Goal: Complete application form

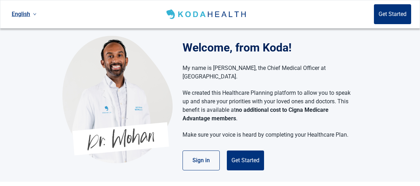
drag, startPoint x: 0, startPoint y: 0, endPoint x: 22, endPoint y: 72, distance: 75.2
click at [22, 72] on section "Welcome, from Koda! My name is Dr. Mohan, the Chief Medical Officer at Koda Hea…" at bounding box center [210, 104] width 420 height 153
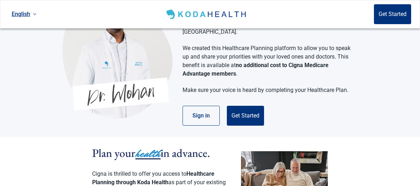
scroll to position [35, 0]
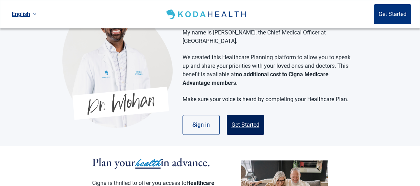
click at [250, 118] on button "Get Started" at bounding box center [245, 125] width 37 height 20
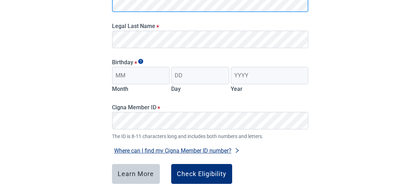
scroll to position [142, 0]
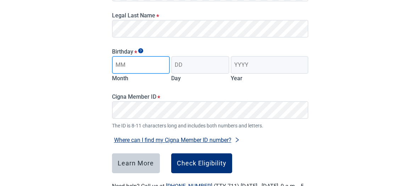
click at [129, 67] on input "Month" at bounding box center [141, 65] width 58 height 18
type input "10"
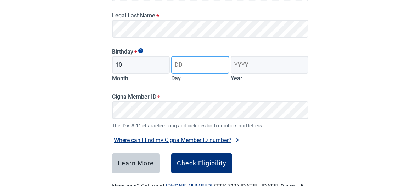
click at [186, 70] on input "Day" at bounding box center [200, 65] width 58 height 18
type input "01"
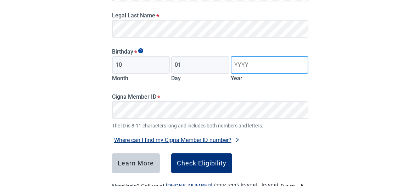
click at [236, 67] on input "Year" at bounding box center [269, 65] width 77 height 18
type input "1960"
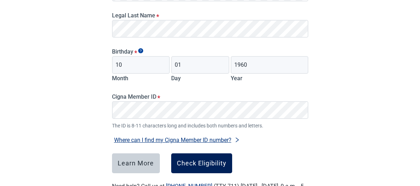
click at [201, 163] on div "Check Eligibility" at bounding box center [202, 163] width 50 height 7
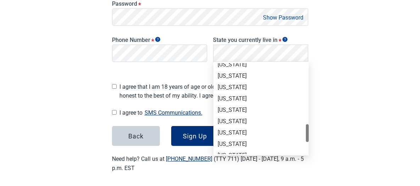
scroll to position [461, 0]
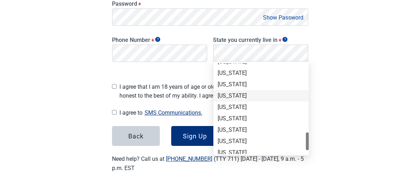
click at [256, 95] on div "Texas" at bounding box center [261, 96] width 87 height 8
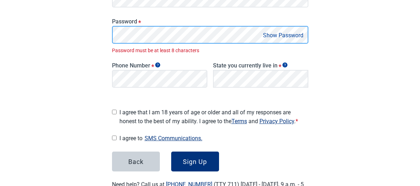
scroll to position [176, 0]
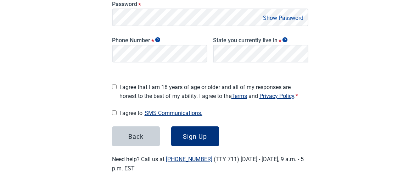
click at [115, 84] on input "I agree that I am 18 years of age or older and all of my responses are honest t…" at bounding box center [114, 86] width 5 height 5
checkbox input "true"
click at [114, 110] on input "I agree to SMS Communications." at bounding box center [114, 112] width 5 height 5
checkbox input "true"
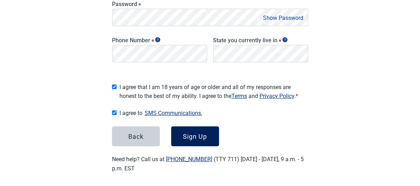
click at [194, 133] on div "Sign Up" at bounding box center [195, 136] width 24 height 7
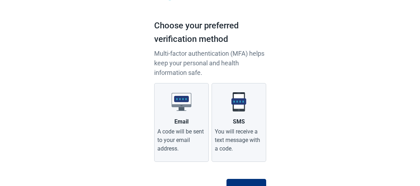
scroll to position [71, 0]
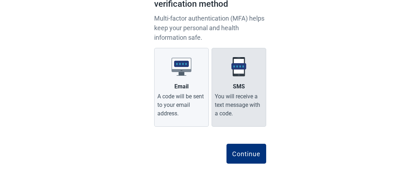
click at [241, 74] on img "Main content" at bounding box center [239, 67] width 20 height 20
click at [0, 0] on input "SMS You will receive a text message with a code." at bounding box center [0, 0] width 0 height 0
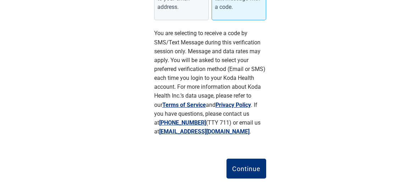
scroll to position [191, 0]
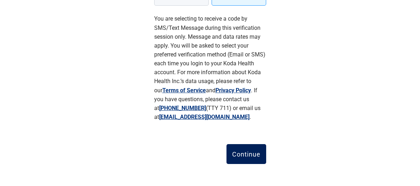
click at [246, 153] on div "Continue" at bounding box center [246, 153] width 28 height 7
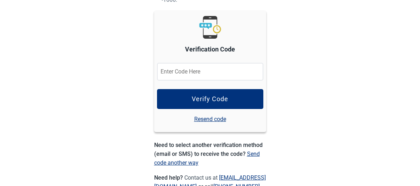
scroll to position [96, 0]
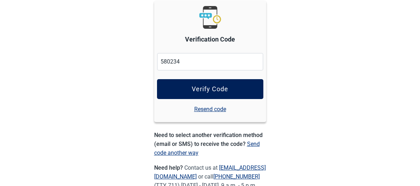
type input "580234"
click at [226, 86] on div "Verify Code" at bounding box center [210, 88] width 37 height 7
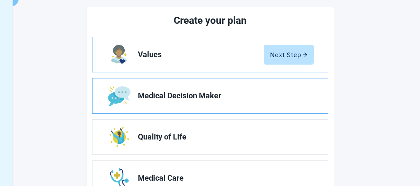
scroll to position [71, 0]
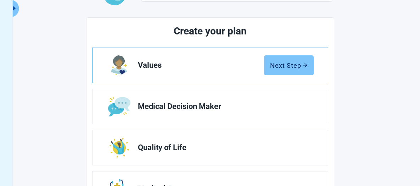
click at [285, 66] on div "Next Step" at bounding box center [289, 65] width 38 height 7
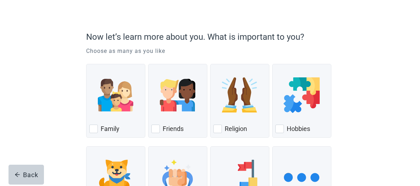
scroll to position [71, 0]
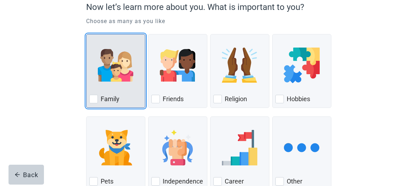
click at [93, 100] on div "Family, checkbox, not checked" at bounding box center [93, 99] width 9 height 9
click at [87, 34] on input "Family" at bounding box center [86, 34] width 0 height 0
checkbox input "true"
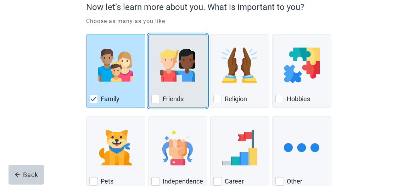
click at [154, 100] on div "Friends, checkbox, not checked" at bounding box center [155, 99] width 9 height 9
click at [149, 34] on input "Friends" at bounding box center [148, 34] width 0 height 0
checkbox input "true"
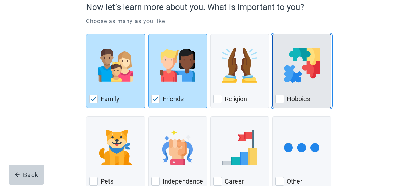
click at [281, 99] on div "Hobbies, checkbox, not checked" at bounding box center [280, 99] width 9 height 9
click at [273, 34] on input "Hobbies" at bounding box center [272, 34] width 0 height 0
checkbox input "true"
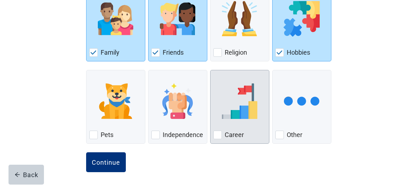
scroll to position [118, 0]
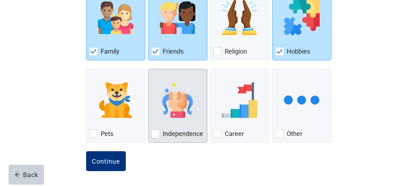
click at [154, 133] on div "Independence, checkbox, not checked" at bounding box center [155, 133] width 9 height 9
click at [149, 69] on input "Independence" at bounding box center [148, 69] width 0 height 0
checkbox input "true"
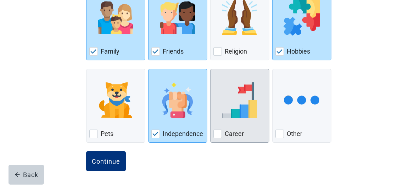
click at [217, 133] on div "Career, checkbox, not checked" at bounding box center [217, 133] width 9 height 9
click at [211, 69] on input "Career" at bounding box center [210, 69] width 0 height 0
checkbox input "true"
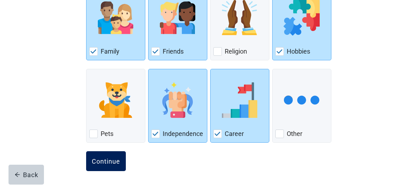
click at [117, 163] on div "Continue" at bounding box center [106, 160] width 28 height 7
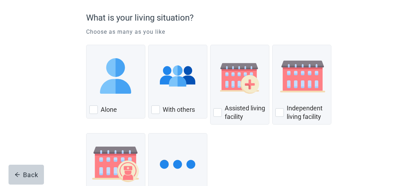
scroll to position [71, 0]
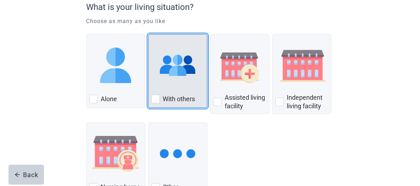
click at [154, 98] on div "With Others, checkbox, not checked" at bounding box center [155, 99] width 9 height 9
click at [149, 34] on input "With others" at bounding box center [148, 34] width 0 height 0
checkbox input "true"
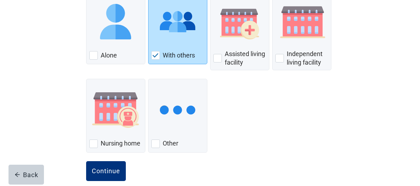
scroll to position [124, 0]
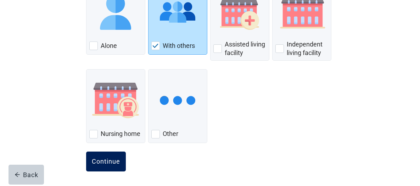
click at [107, 163] on div "Continue" at bounding box center [106, 161] width 28 height 7
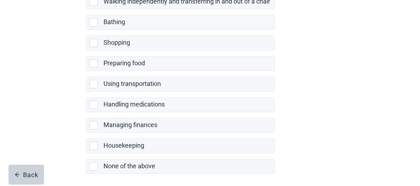
scroll to position [203, 0]
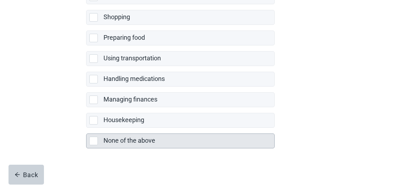
click at [98, 139] on div "None of the above, checkbox, not selected" at bounding box center [94, 141] width 11 height 9
click at [87, 128] on input "None of the above" at bounding box center [86, 128] width 0 height 0
checkbox input "true"
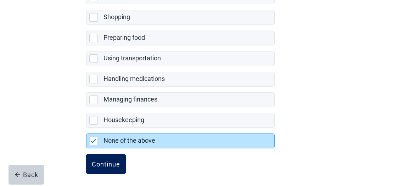
click at [111, 162] on div "Continue" at bounding box center [106, 163] width 28 height 7
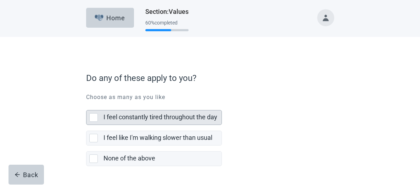
click at [95, 118] on div "I feel constantly tired throughout the day, checkbox, not selected" at bounding box center [93, 117] width 9 height 9
click at [87, 105] on input "I feel constantly tired throughout the day" at bounding box center [86, 104] width 0 height 0
checkbox input "true"
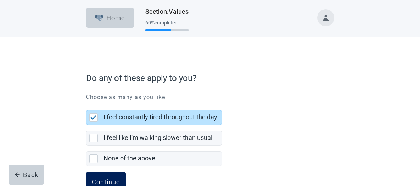
click at [109, 181] on div "Continue" at bounding box center [106, 181] width 28 height 7
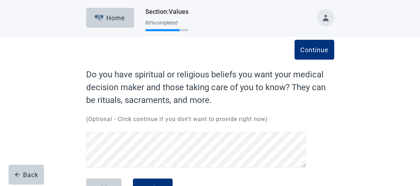
scroll to position [28, 0]
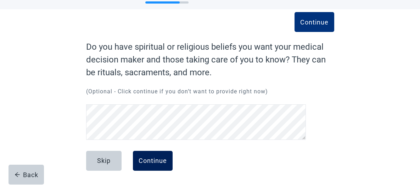
click at [158, 162] on div "Continue" at bounding box center [153, 160] width 28 height 7
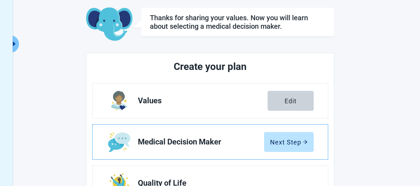
scroll to position [71, 0]
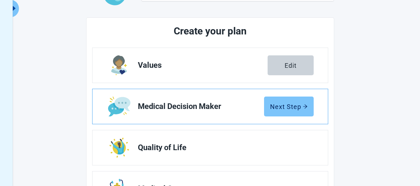
click at [283, 110] on div "Next Step" at bounding box center [289, 106] width 38 height 7
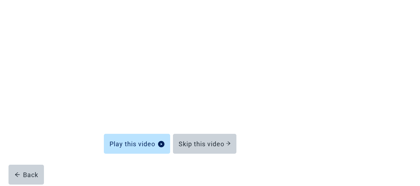
scroll to position [87, 0]
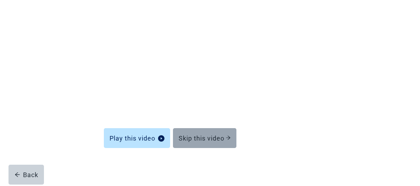
click at [202, 139] on div "Skip this video" at bounding box center [205, 137] width 52 height 7
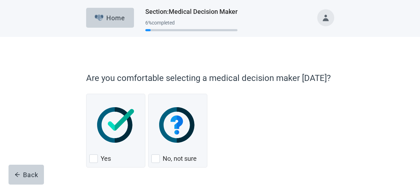
scroll to position [25, 0]
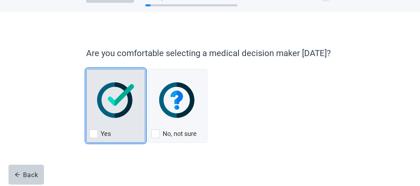
click at [95, 135] on div "Yes, checkbox, not checked" at bounding box center [93, 133] width 9 height 9
click at [87, 69] on input "Yes" at bounding box center [86, 69] width 0 height 0
checkbox input "true"
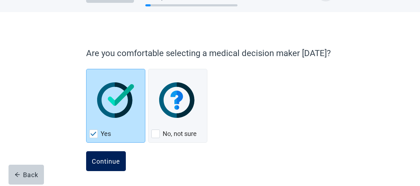
click at [107, 161] on div "Continue" at bounding box center [106, 160] width 28 height 7
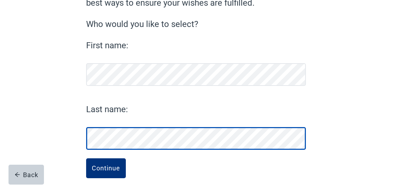
scroll to position [92, 0]
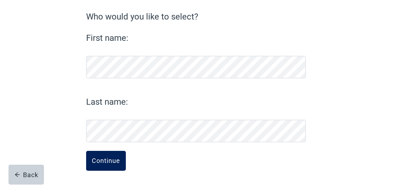
click at [101, 161] on div "Continue" at bounding box center [106, 160] width 28 height 7
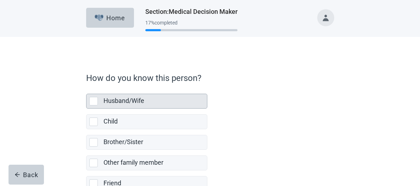
click at [91, 101] on div "Husband/Wife, checkbox, not selected" at bounding box center [93, 101] width 9 height 9
click at [87, 88] on input "Husband/Wife" at bounding box center [86, 88] width 0 height 0
checkbox input "true"
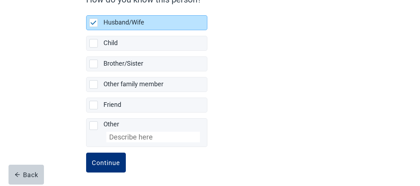
scroll to position [79, 0]
click at [106, 159] on div "Continue" at bounding box center [106, 162] width 28 height 7
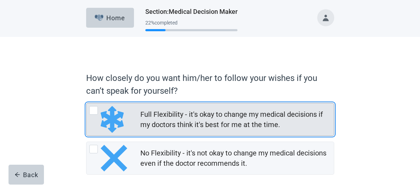
click at [93, 110] on div "Full Flexibility - it's okay to change my medical decisions if my doctors think…" at bounding box center [93, 110] width 9 height 9
click at [87, 103] on input "Full Flexibility - it's okay to change my medical decisions if my doctors think…" at bounding box center [86, 103] width 0 height 0
radio input "true"
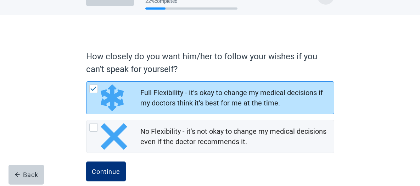
scroll to position [32, 0]
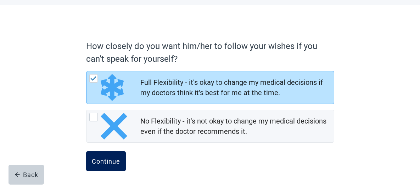
click at [109, 158] on div "Continue" at bounding box center [106, 160] width 28 height 7
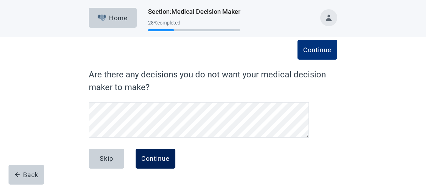
click at [160, 160] on div "Continue" at bounding box center [155, 158] width 28 height 7
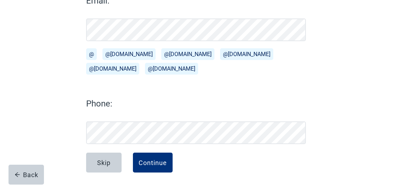
scroll to position [114, 0]
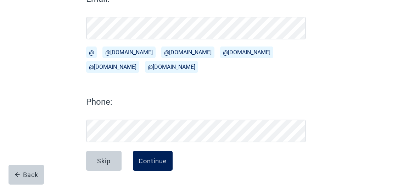
click at [156, 163] on div "Continue" at bounding box center [153, 160] width 28 height 7
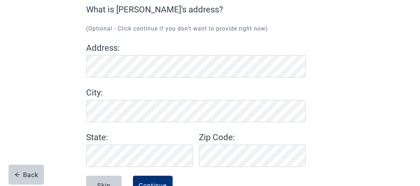
scroll to position [54, 0]
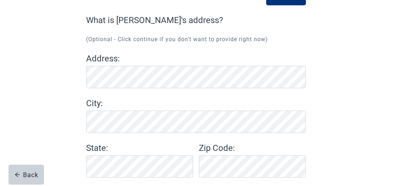
click at [361, 111] on div "Continue What is songjiang's address? (Optional - Click continue if you don’t w…" at bounding box center [210, 102] width 378 height 239
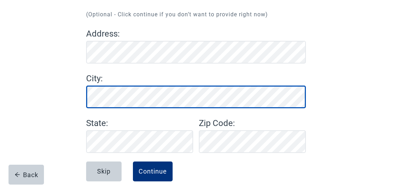
scroll to position [90, 0]
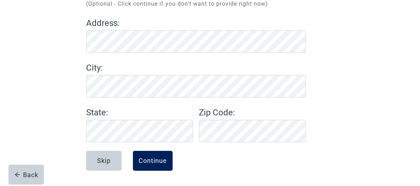
click at [152, 159] on div "Continue" at bounding box center [153, 160] width 28 height 7
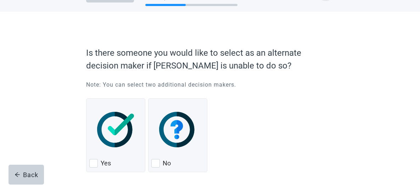
scroll to position [55, 0]
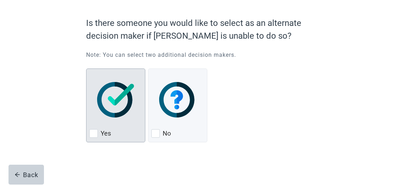
click at [94, 133] on div "Yes, checkbox, not checked" at bounding box center [93, 133] width 9 height 9
click at [87, 69] on input "Yes" at bounding box center [86, 68] width 0 height 0
checkbox input "true"
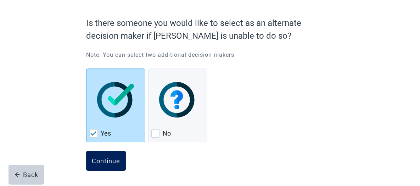
click at [105, 162] on div "Continue" at bounding box center [106, 160] width 28 height 7
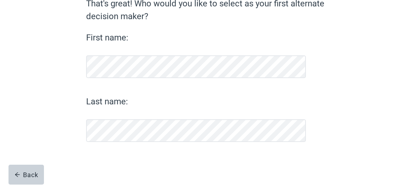
scroll to position [71, 0]
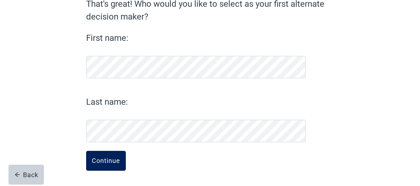
click at [112, 166] on button "Continue" at bounding box center [106, 161] width 40 height 20
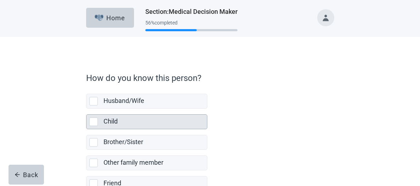
click at [93, 121] on div "Child, checkbox, not selected" at bounding box center [93, 121] width 9 height 9
click at [87, 109] on input "Child" at bounding box center [86, 109] width 0 height 0
checkbox input "true"
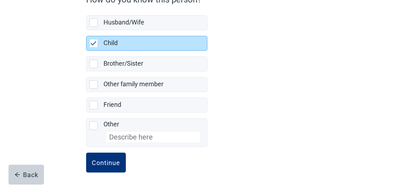
scroll to position [79, 0]
click at [110, 160] on div "Continue" at bounding box center [106, 162] width 28 height 7
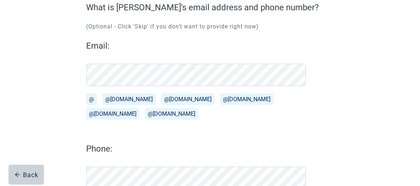
scroll to position [43, 0]
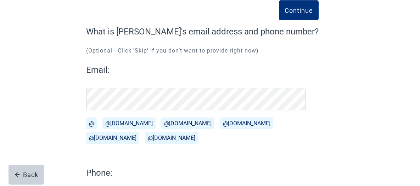
click at [127, 124] on button "@gmail.com" at bounding box center [128, 123] width 53 height 12
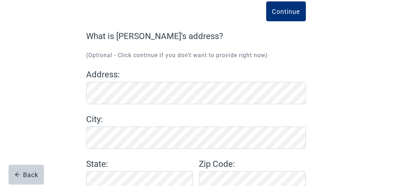
scroll to position [90, 0]
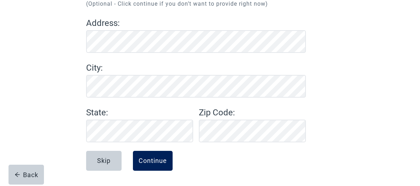
click at [154, 159] on div "Continue" at bounding box center [153, 160] width 28 height 7
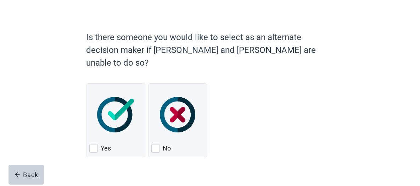
scroll to position [43, 0]
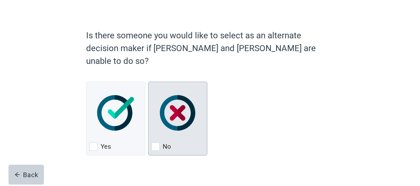
click at [157, 142] on div "No, checkbox, not checked" at bounding box center [155, 146] width 9 height 9
click at [149, 82] on input "No" at bounding box center [148, 82] width 0 height 0
checkbox input "true"
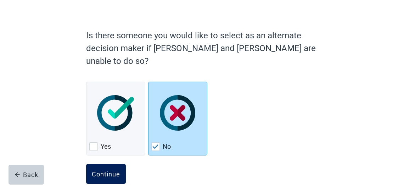
click at [103, 170] on div "Continue" at bounding box center [106, 173] width 28 height 7
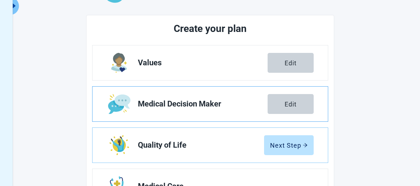
scroll to position [113, 0]
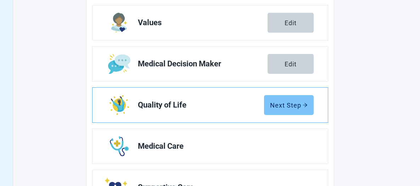
click at [290, 105] on div "Next Step" at bounding box center [289, 104] width 38 height 7
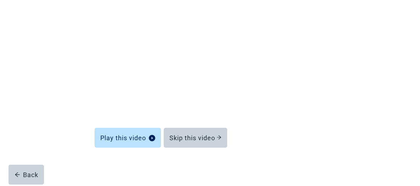
scroll to position [100, 0]
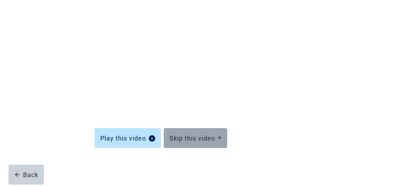
click at [204, 140] on div "Skip this video" at bounding box center [196, 137] width 52 height 7
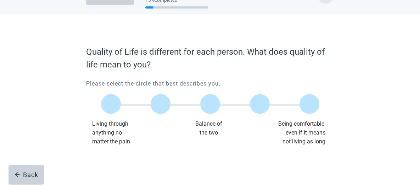
scroll to position [22, 0]
click at [209, 101] on label "Main content" at bounding box center [210, 104] width 20 height 20
click at [210, 104] on input "Quality of life scale: 50 out of 100. Balance of the two" at bounding box center [210, 104] width 0 height 0
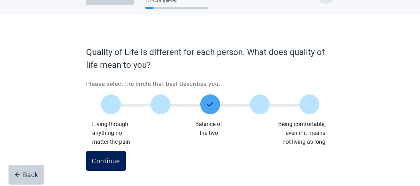
click at [109, 161] on div "Continue" at bounding box center [106, 160] width 28 height 7
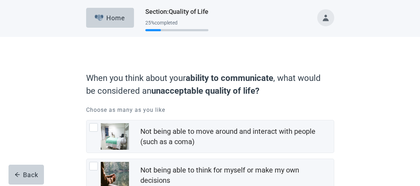
scroll to position [35, 0]
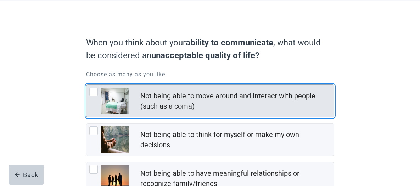
click at [92, 93] on div "Not being able to move around and interact with people (such as a coma), checkb…" at bounding box center [93, 92] width 9 height 9
click at [87, 85] on input "Not being able to move around and interact with people (such as a coma)" at bounding box center [86, 84] width 0 height 0
checkbox input "true"
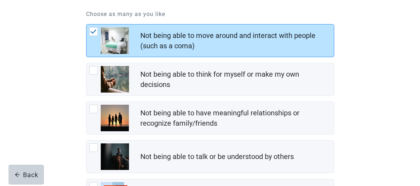
scroll to position [106, 0]
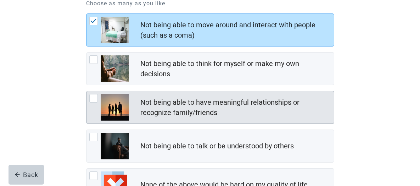
click at [93, 98] on div "Not being able to have meaningful relationships or recognize family/friends, ch…" at bounding box center [93, 98] width 9 height 9
click at [87, 91] on input "Not being able to have meaningful relationships or recognize family/friends" at bounding box center [86, 91] width 0 height 0
checkbox input "true"
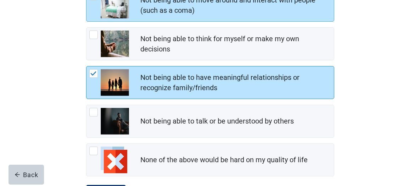
scroll to position [142, 0]
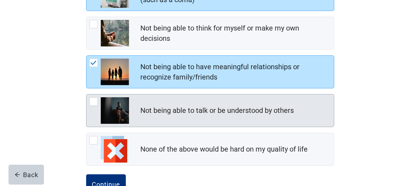
click at [93, 100] on div "Not being able to talk or be understood by others, checkbox, not checked" at bounding box center [93, 101] width 9 height 9
click at [87, 94] on input "Not being able to talk or be understood by others" at bounding box center [86, 94] width 0 height 0
checkbox input "true"
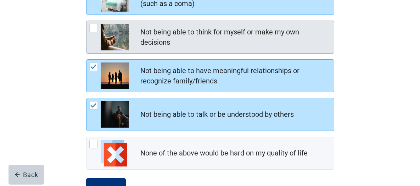
scroll to position [164, 0]
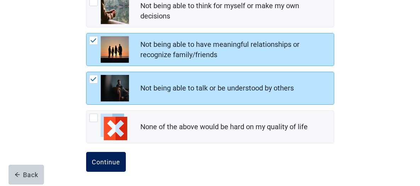
click at [107, 161] on div "Continue" at bounding box center [106, 161] width 28 height 7
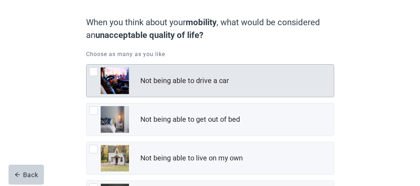
scroll to position [71, 0]
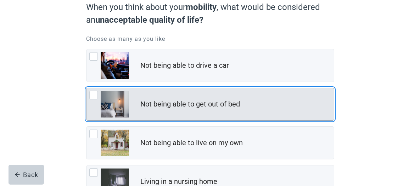
click at [94, 95] on div "Not being able to get out of bed, checkbox, not checked" at bounding box center [93, 95] width 9 height 9
click at [87, 88] on input "Not being able to get out of bed" at bounding box center [86, 88] width 0 height 0
checkbox input "true"
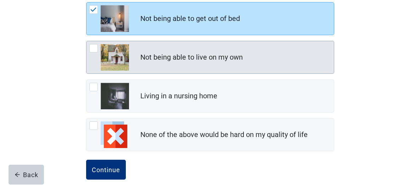
scroll to position [164, 0]
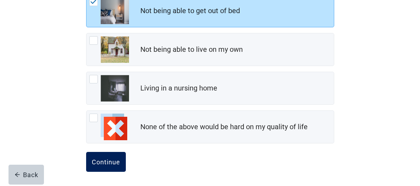
click at [116, 163] on div "Continue" at bounding box center [106, 161] width 28 height 7
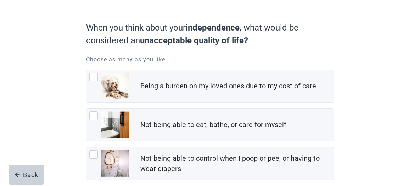
scroll to position [35, 0]
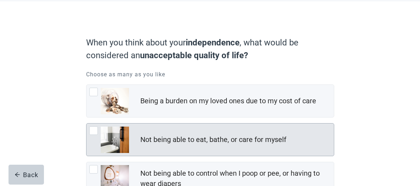
click at [93, 131] on div "Not being able to eat, bathe, or care for myself, checkbox, not checked" at bounding box center [93, 130] width 9 height 9
click at [87, 123] on input "Not being able to eat, bathe, or care for myself" at bounding box center [86, 123] width 0 height 0
checkbox input "true"
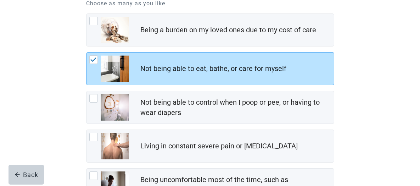
scroll to position [142, 0]
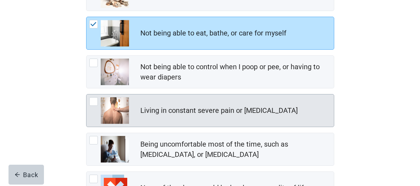
click at [93, 101] on div "Living in constant severe pain or shortness of breath, checkbox, not checked" at bounding box center [93, 101] width 9 height 9
click at [87, 94] on input "Living in constant severe pain or shortness of breath" at bounding box center [86, 94] width 0 height 0
checkbox input "true"
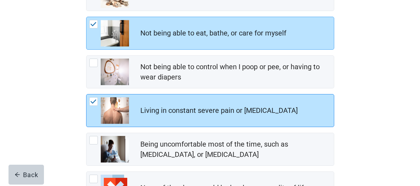
scroll to position [177, 0]
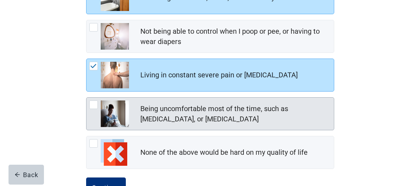
click at [92, 105] on div "Being uncomfortable most of the time, such as nausea, vomiting, or diarrhea, ch…" at bounding box center [93, 104] width 9 height 9
click at [87, 98] on input "Being uncomfortable most of the time, such as nausea, vomiting, or diarrhea" at bounding box center [86, 97] width 0 height 0
checkbox input "true"
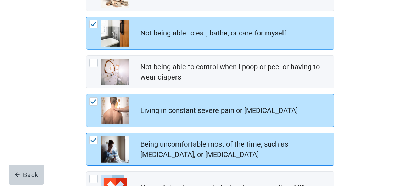
scroll to position [106, 0]
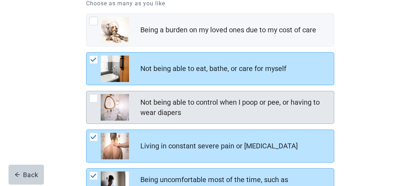
click at [91, 99] on div "Not being able to control when I poop or pee, or having to wear diapers, checkb…" at bounding box center [93, 98] width 9 height 9
click at [87, 91] on input "Not being able to control when I poop or pee, or having to wear diapers" at bounding box center [86, 91] width 0 height 0
checkbox input "true"
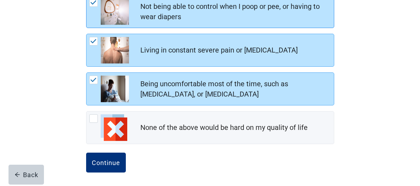
scroll to position [202, 0]
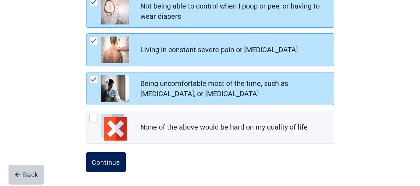
click at [110, 160] on div "Continue" at bounding box center [106, 162] width 28 height 7
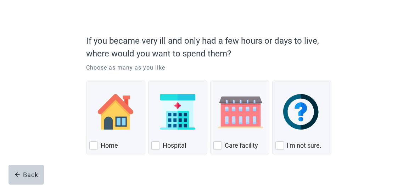
scroll to position [49, 0]
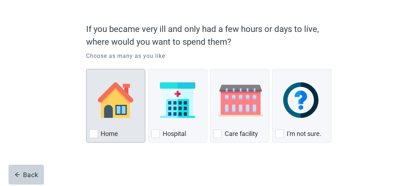
click at [92, 132] on div "Home, checkbox, not checked" at bounding box center [93, 133] width 9 height 9
click at [87, 69] on input "Home" at bounding box center [86, 69] width 0 height 0
checkbox input "true"
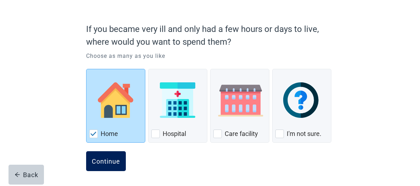
click at [110, 161] on div "Continue" at bounding box center [106, 160] width 28 height 7
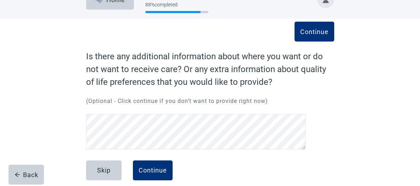
scroll to position [28, 0]
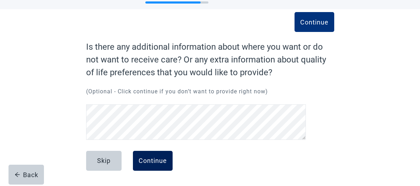
click at [162, 161] on div "Continue" at bounding box center [153, 160] width 28 height 7
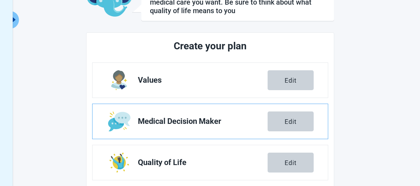
scroll to position [123, 0]
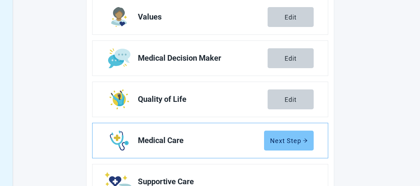
click at [297, 143] on button "Next Step" at bounding box center [289, 141] width 50 height 20
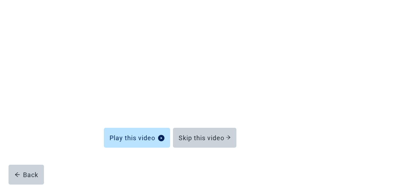
scroll to position [87, 0]
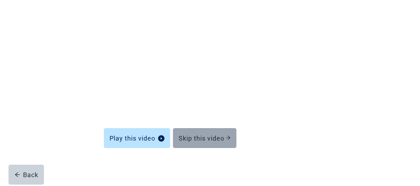
click at [198, 136] on div "Skip this video" at bounding box center [205, 137] width 52 height 7
click at [208, 138] on div "Skip this video" at bounding box center [205, 137] width 52 height 7
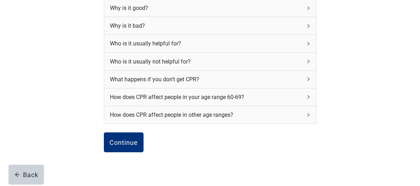
scroll to position [142, 0]
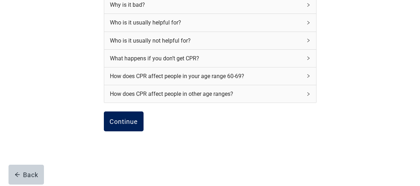
click at [132, 123] on div "Continue" at bounding box center [124, 121] width 28 height 7
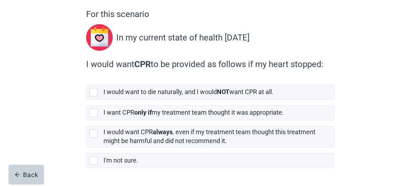
scroll to position [71, 0]
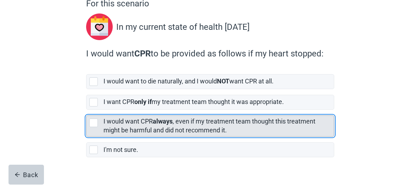
click at [92, 121] on div "[object Object], checkbox, not selected" at bounding box center [93, 122] width 9 height 9
click at [87, 110] on input "I would want CPR always , even if my treatment team thought this treatment migh…" at bounding box center [86, 110] width 0 height 0
checkbox input "true"
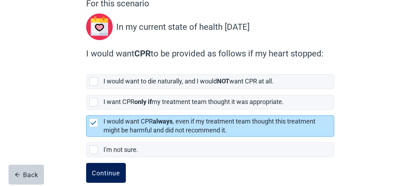
click at [106, 173] on div "Continue" at bounding box center [106, 172] width 28 height 7
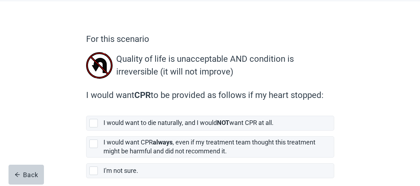
scroll to position [68, 0]
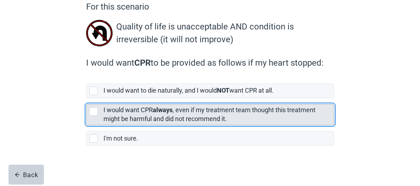
click at [94, 114] on div "[object Object], checkbox, not selected" at bounding box center [93, 111] width 9 height 9
click at [87, 99] on input "I would want CPR always , even if my treatment team thought this treatment migh…" at bounding box center [86, 98] width 0 height 0
checkbox input "true"
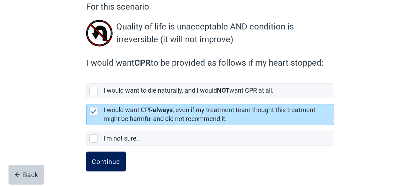
click at [110, 161] on div "Continue" at bounding box center [106, 161] width 28 height 7
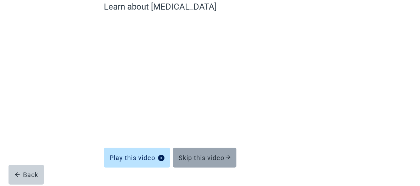
click at [194, 157] on div "Skip this video" at bounding box center [205, 157] width 52 height 7
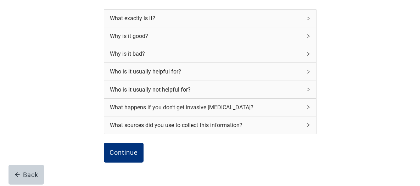
scroll to position [103, 0]
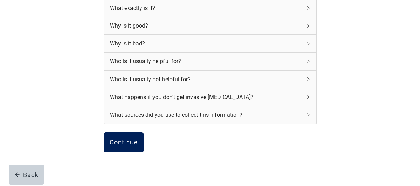
click at [133, 142] on div "Continue" at bounding box center [124, 142] width 28 height 7
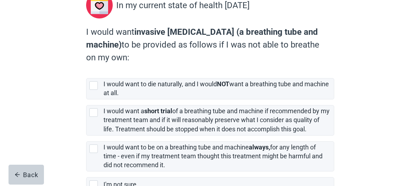
scroll to position [106, 0]
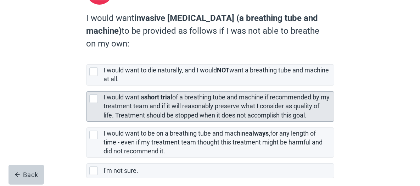
click at [91, 98] on div "[object Object], checkbox, not selected" at bounding box center [93, 98] width 9 height 9
click at [87, 86] on input "I would want a short trial of a breathing tube and machine if recommended by my…" at bounding box center [86, 85] width 0 height 0
checkbox input "true"
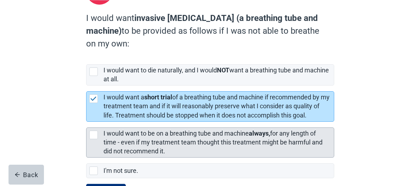
scroll to position [138, 0]
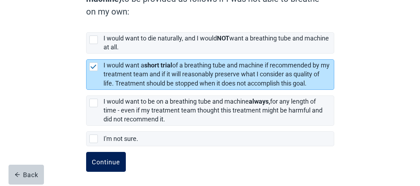
click at [106, 159] on div "Continue" at bounding box center [106, 161] width 28 height 7
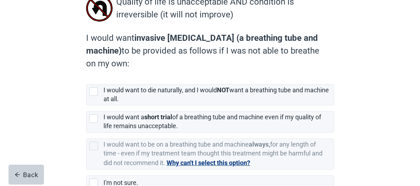
scroll to position [106, 0]
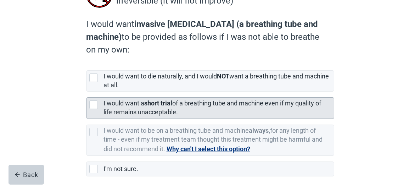
click at [96, 105] on div "[object Object], checkbox, not selected" at bounding box center [93, 104] width 9 height 9
click at [87, 92] on input "I would want a short trial of a breathing tube and machine even if my quality o…" at bounding box center [86, 91] width 0 height 0
checkbox input "true"
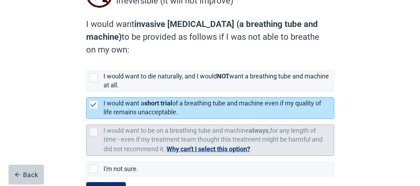
scroll to position [137, 0]
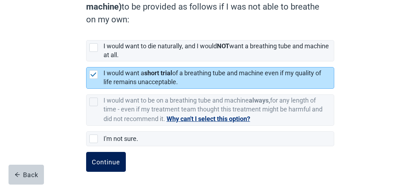
click at [107, 162] on div "Continue" at bounding box center [106, 161] width 28 height 7
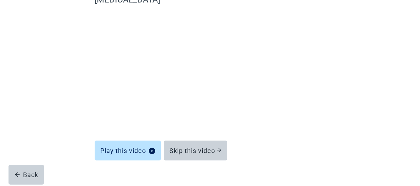
scroll to position [87, 0]
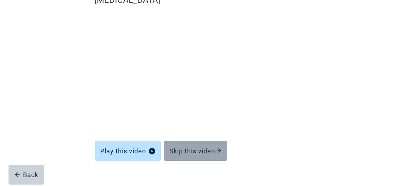
click at [195, 147] on div "Skip this video" at bounding box center [196, 150] width 52 height 7
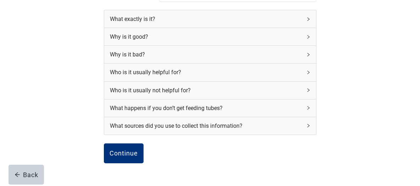
scroll to position [106, 0]
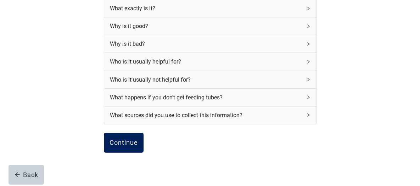
click at [132, 140] on div "Continue" at bounding box center [124, 142] width 28 height 7
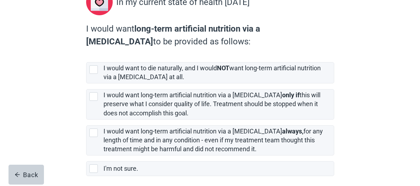
scroll to position [106, 0]
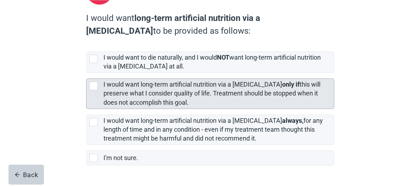
click at [91, 88] on div "[object Object], checkbox, not selected" at bounding box center [93, 86] width 9 height 9
click at [87, 73] on input "I would want long-term artificial nutrition via a feeding tube only if this wil…" at bounding box center [86, 73] width 0 height 0
checkbox input "true"
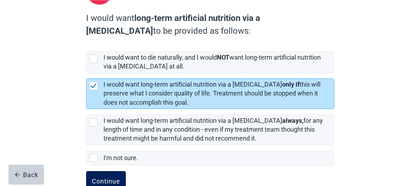
click at [114, 180] on div "Continue" at bounding box center [106, 180] width 28 height 7
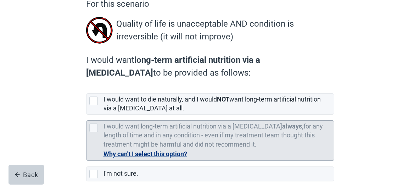
scroll to position [106, 0]
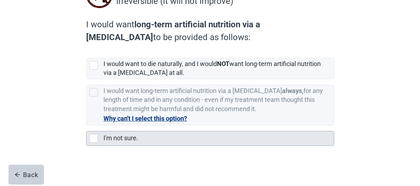
click at [93, 138] on div "I'm not sure., checkbox, not selected" at bounding box center [93, 138] width 9 height 9
click at [87, 126] on input "I'm not sure." at bounding box center [86, 125] width 0 height 0
checkbox input "true"
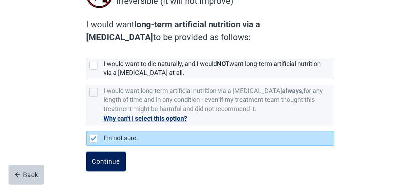
click at [112, 161] on div "Continue" at bounding box center [106, 161] width 28 height 7
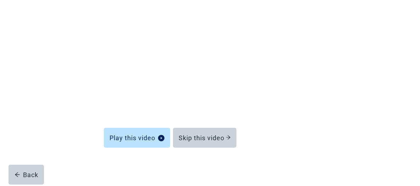
scroll to position [87, 0]
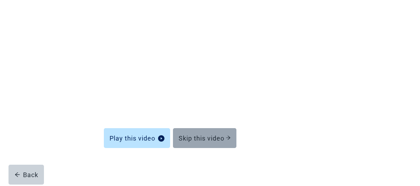
click at [193, 137] on div "Skip this video" at bounding box center [205, 137] width 52 height 7
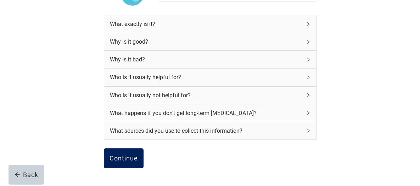
click at [133, 156] on div "Continue" at bounding box center [124, 158] width 28 height 7
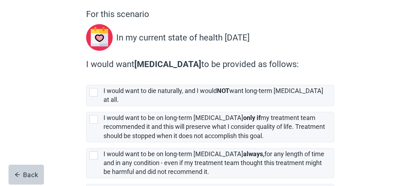
scroll to position [71, 0]
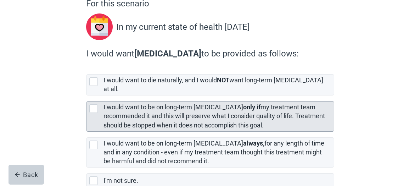
click at [93, 104] on div "[object Object], checkbox, not selected" at bounding box center [93, 108] width 9 height 9
click at [87, 96] on input "I would want to be on long-term [MEDICAL_DATA] only if my treatment team recomm…" at bounding box center [86, 95] width 0 height 0
checkbox input "true"
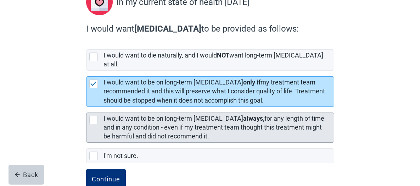
scroll to position [106, 0]
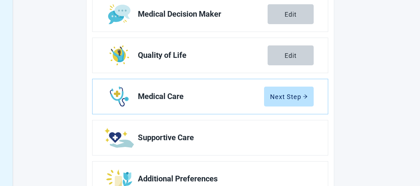
scroll to position [177, 0]
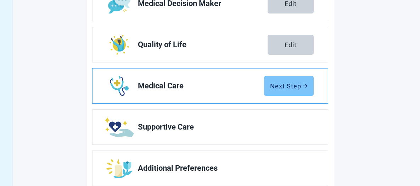
click at [289, 86] on div "Next Step" at bounding box center [289, 85] width 38 height 7
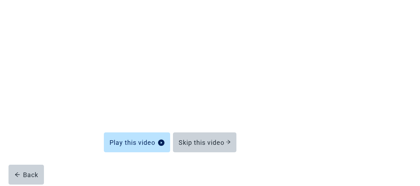
scroll to position [87, 0]
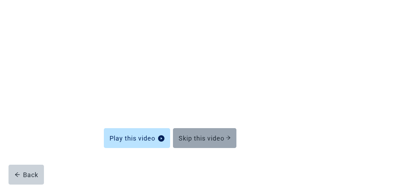
click at [204, 138] on div "Skip this video" at bounding box center [205, 137] width 52 height 7
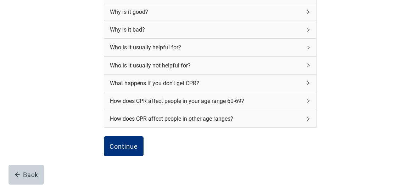
scroll to position [154, 0]
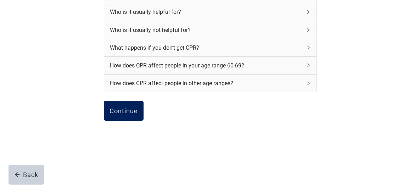
click at [111, 112] on div "Continue" at bounding box center [124, 110] width 28 height 7
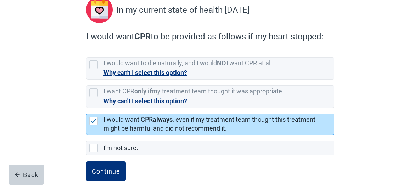
scroll to position [97, 0]
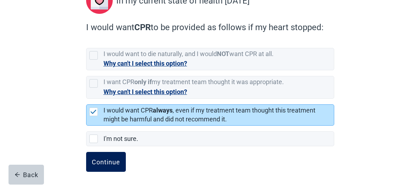
click at [110, 160] on div "Continue" at bounding box center [106, 161] width 28 height 7
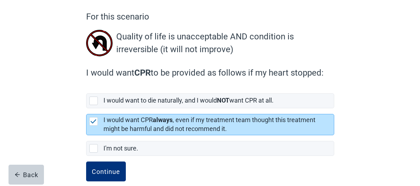
scroll to position [68, 0]
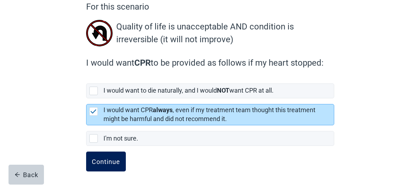
click at [106, 162] on div "Continue" at bounding box center [106, 161] width 28 height 7
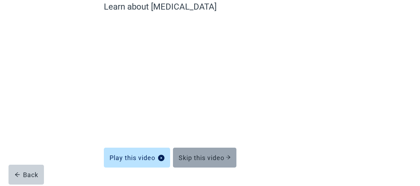
click at [210, 159] on div "Skip this video" at bounding box center [205, 157] width 52 height 7
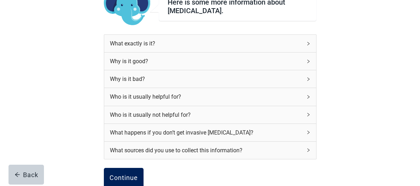
click at [122, 176] on div "Continue" at bounding box center [124, 177] width 28 height 7
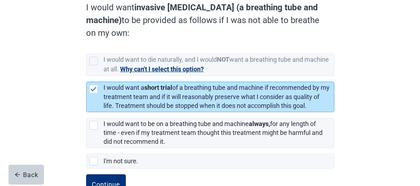
scroll to position [139, 0]
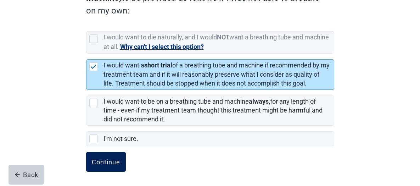
click at [103, 161] on div "Continue" at bounding box center [106, 161] width 28 height 7
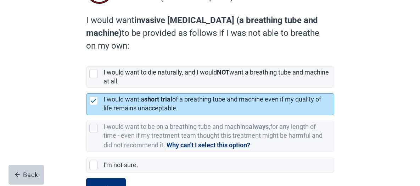
scroll to position [137, 0]
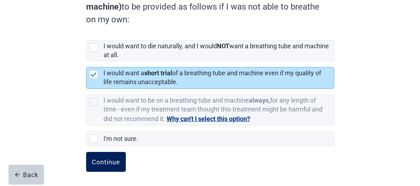
click at [107, 160] on div "Continue" at bounding box center [106, 161] width 28 height 7
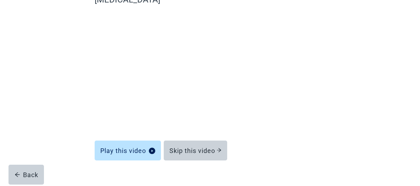
scroll to position [87, 0]
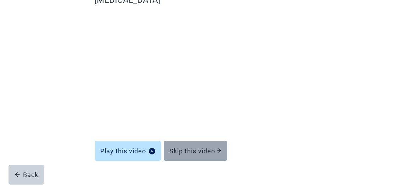
click at [199, 147] on div "Skip this video" at bounding box center [196, 150] width 52 height 7
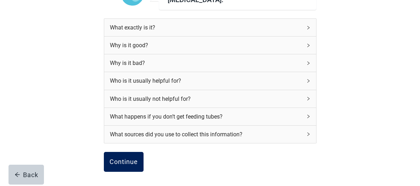
click at [129, 161] on button "Continue" at bounding box center [124, 162] width 40 height 20
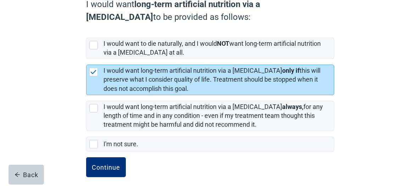
scroll to position [126, 0]
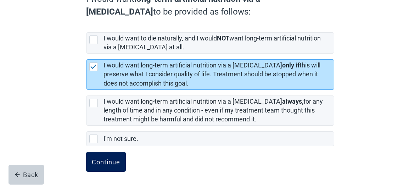
click at [107, 164] on div "Continue" at bounding box center [106, 161] width 28 height 7
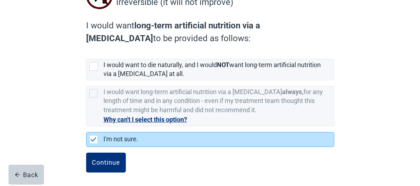
scroll to position [106, 0]
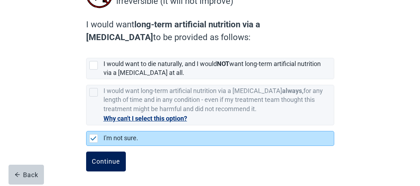
click at [111, 161] on div "Continue" at bounding box center [106, 161] width 28 height 7
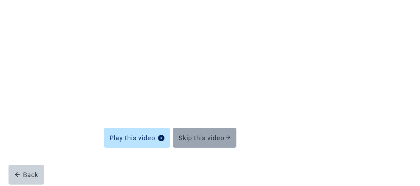
scroll to position [87, 0]
click at [195, 140] on div "Skip this video" at bounding box center [205, 137] width 52 height 7
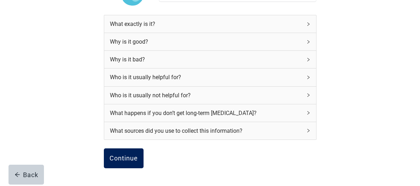
click at [138, 156] on button "Continue" at bounding box center [124, 158] width 40 height 20
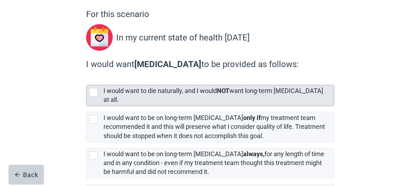
scroll to position [71, 0]
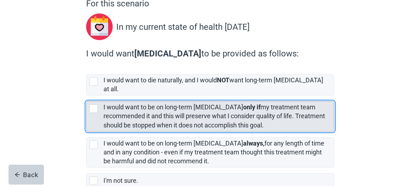
click at [91, 104] on div "[object Object], checkbox, not selected" at bounding box center [93, 108] width 9 height 9
click at [87, 96] on input "I would want to be on long-term [MEDICAL_DATA] only if my treatment team recomm…" at bounding box center [86, 95] width 0 height 0
checkbox input "true"
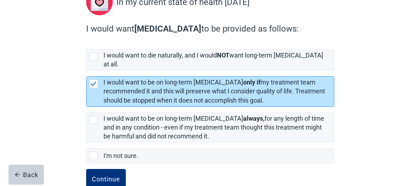
scroll to position [106, 0]
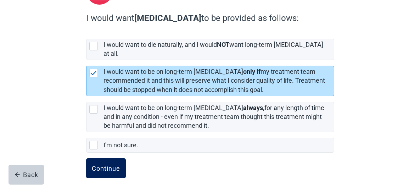
click at [103, 165] on div "Continue" at bounding box center [106, 168] width 28 height 7
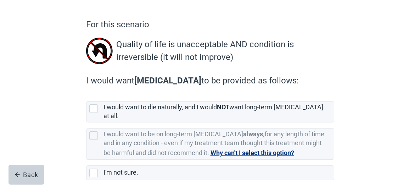
scroll to position [71, 0]
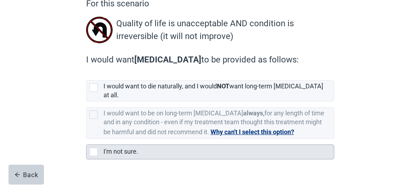
click at [95, 148] on div "I'm not sure., checkbox, not selected" at bounding box center [93, 152] width 9 height 9
click at [87, 139] on input "I'm not sure." at bounding box center [86, 139] width 0 height 0
checkbox input "true"
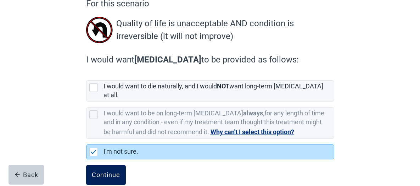
click at [105, 171] on div "Continue" at bounding box center [106, 174] width 28 height 7
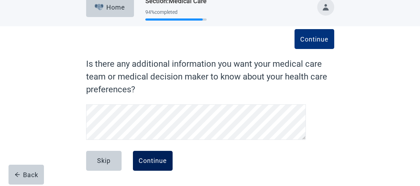
scroll to position [11, 0]
click at [150, 163] on div "Continue" at bounding box center [153, 160] width 28 height 7
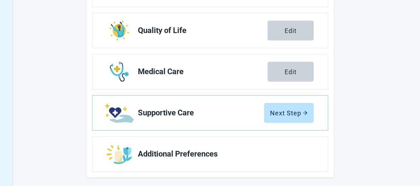
scroll to position [190, 0]
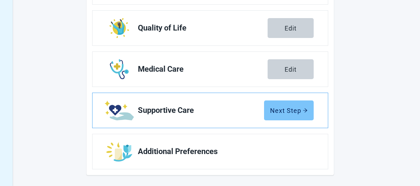
click at [285, 113] on div "Next Step" at bounding box center [289, 110] width 38 height 7
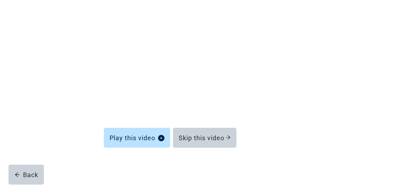
scroll to position [87, 0]
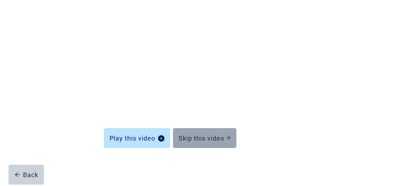
click at [210, 139] on div "Skip this video" at bounding box center [205, 137] width 52 height 7
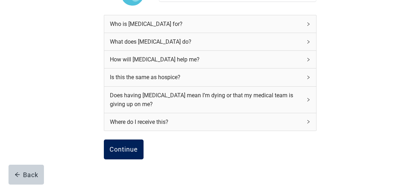
click at [127, 152] on button "Continue" at bounding box center [124, 149] width 40 height 20
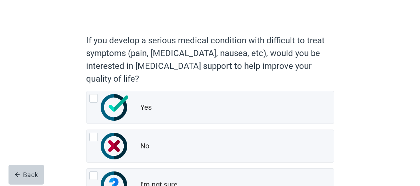
scroll to position [71, 0]
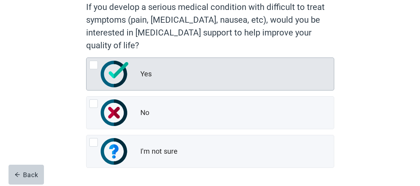
click at [96, 66] on div "Yes, radio button, not checked" at bounding box center [93, 65] width 9 height 9
click at [87, 58] on input "Yes" at bounding box center [86, 57] width 0 height 0
radio input "true"
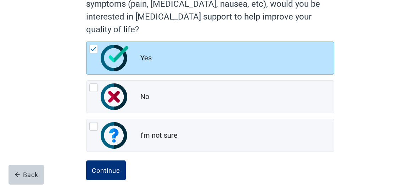
scroll to position [96, 0]
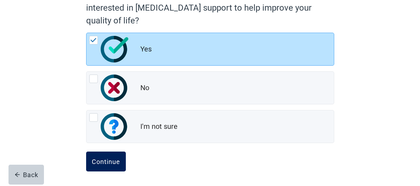
click at [109, 161] on div "Continue" at bounding box center [106, 161] width 28 height 7
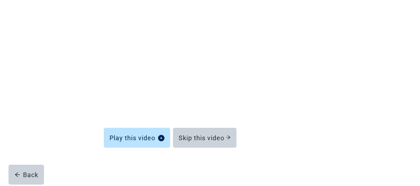
scroll to position [87, 0]
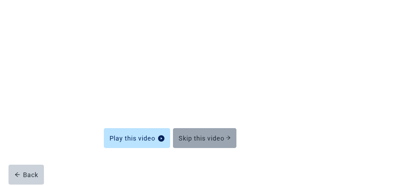
click at [197, 138] on div "Skip this video" at bounding box center [205, 137] width 52 height 7
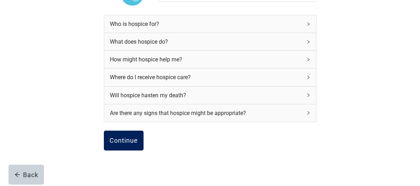
click at [131, 140] on div "Continue" at bounding box center [124, 140] width 28 height 7
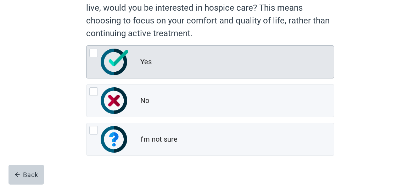
scroll to position [109, 0]
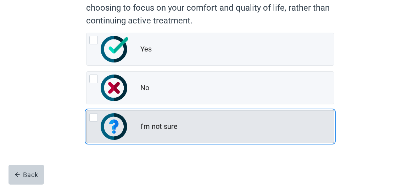
click at [93, 116] on div "I'm not sure, radio button, not checked" at bounding box center [93, 117] width 9 height 9
click at [87, 110] on input "I'm not sure" at bounding box center [86, 110] width 0 height 0
radio input "true"
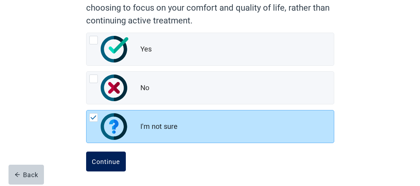
click at [104, 159] on div "Continue" at bounding box center [106, 161] width 28 height 7
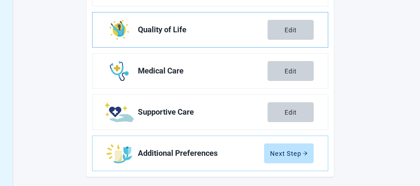
scroll to position [190, 0]
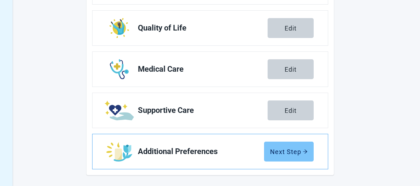
click at [287, 152] on div "Next Step" at bounding box center [289, 151] width 38 height 7
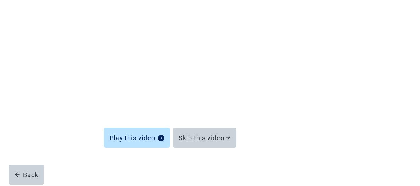
scroll to position [87, 0]
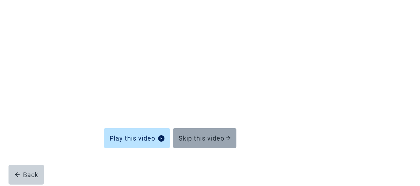
click at [196, 138] on div "Skip this video" at bounding box center [205, 137] width 52 height 7
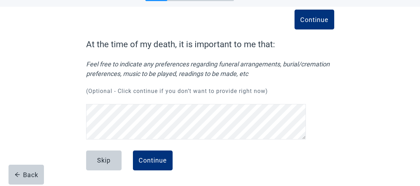
scroll to position [30, 0]
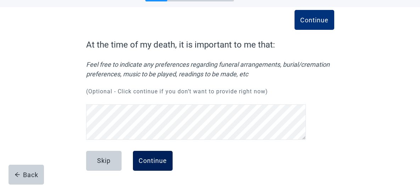
click at [155, 165] on button "Continue" at bounding box center [153, 161] width 40 height 20
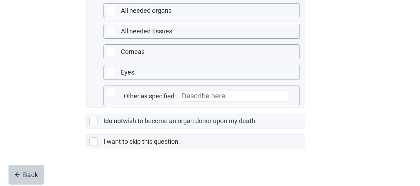
scroll to position [248, 0]
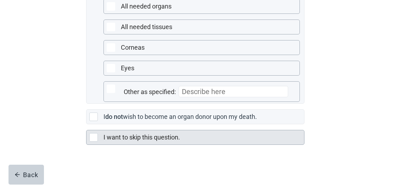
click at [93, 138] on div "Main content" at bounding box center [93, 137] width 9 height 9
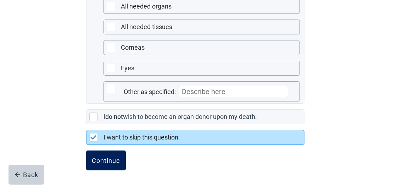
click at [104, 159] on div "Continue" at bounding box center [106, 160] width 28 height 7
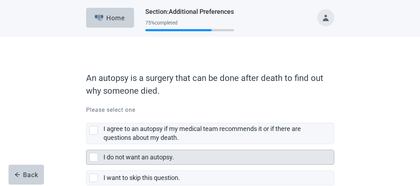
scroll to position [35, 0]
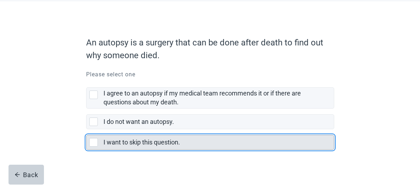
click at [94, 141] on div "I want to skip this question., checkbox, not selected" at bounding box center [93, 142] width 9 height 9
click at [87, 129] on input "I want to skip this question." at bounding box center [86, 129] width 0 height 0
checkbox input "true"
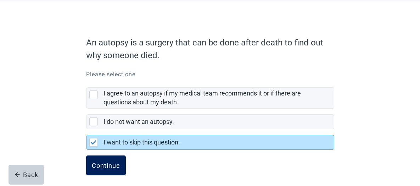
click at [104, 166] on div "Continue" at bounding box center [106, 165] width 28 height 7
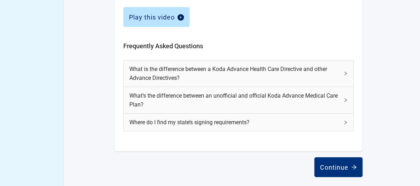
scroll to position [363, 0]
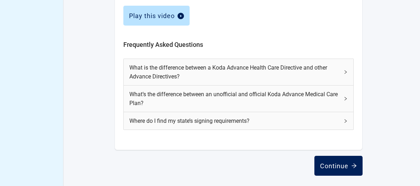
click at [332, 166] on div "Continue" at bounding box center [338, 165] width 37 height 7
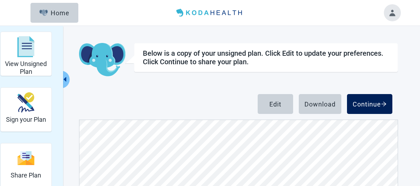
click at [361, 108] on button "Continue" at bounding box center [369, 104] width 45 height 20
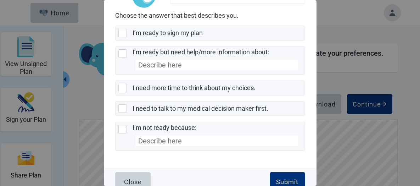
scroll to position [51, 0]
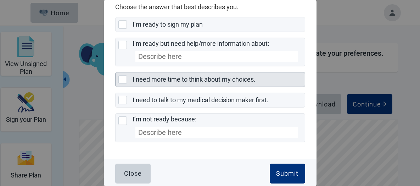
click at [123, 80] on div "I need more time to think about my choices., checkbox, not selected" at bounding box center [122, 79] width 9 height 9
click at [116, 72] on input "I need more time to think about my choices." at bounding box center [115, 72] width 0 height 0
checkbox input "true"
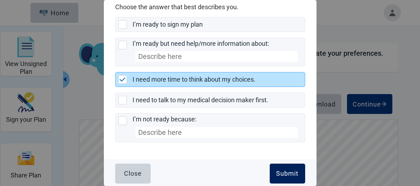
click at [279, 172] on div "Submit" at bounding box center [287, 173] width 22 height 7
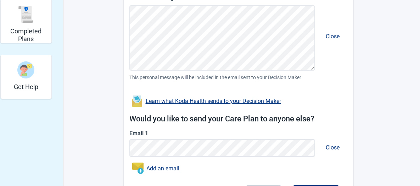
scroll to position [244, 0]
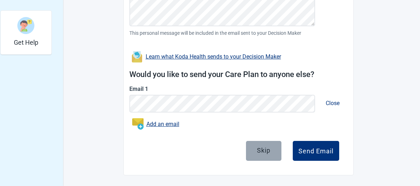
click at [267, 149] on div "Skip" at bounding box center [263, 150] width 13 height 7
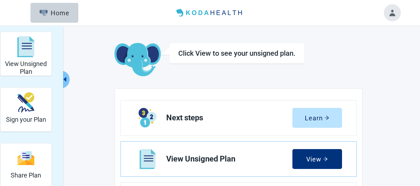
click at [367, 14] on button "Toggle account menu" at bounding box center [392, 12] width 17 height 17
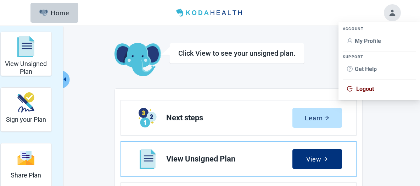
click at [364, 89] on span "Logout" at bounding box center [365, 88] width 18 height 7
